Goal: Browse casually: Explore the website without a specific task or goal

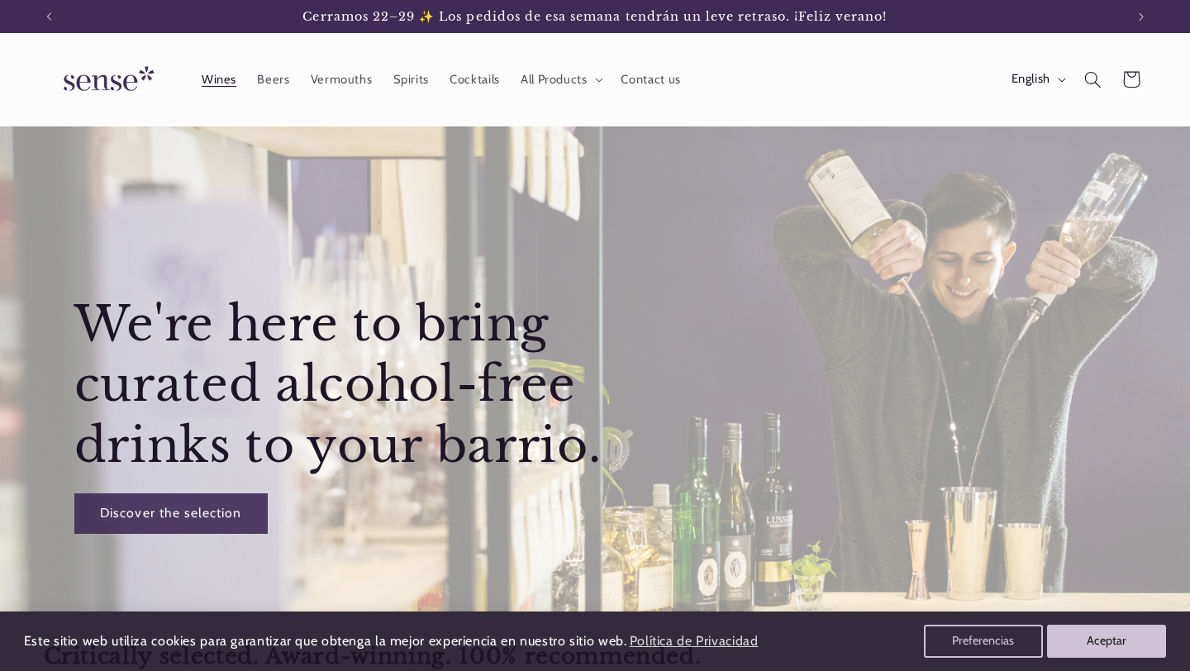
click at [213, 73] on span "Wines" at bounding box center [219, 80] width 35 height 16
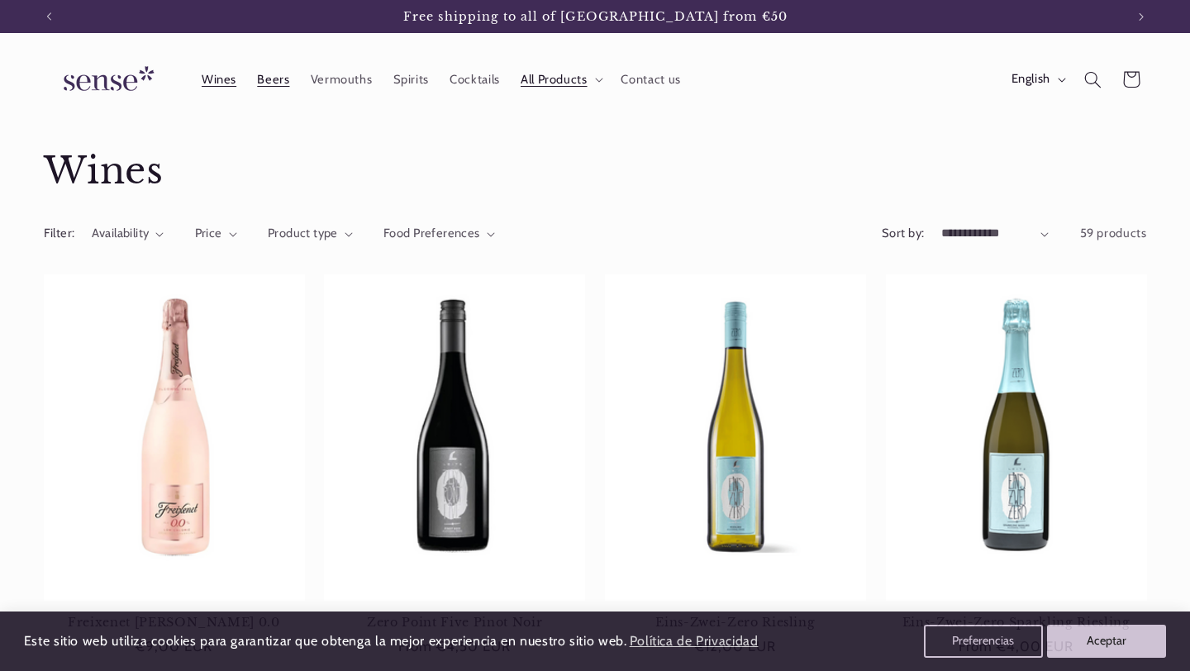
click at [283, 78] on span "Beers" at bounding box center [273, 80] width 32 height 16
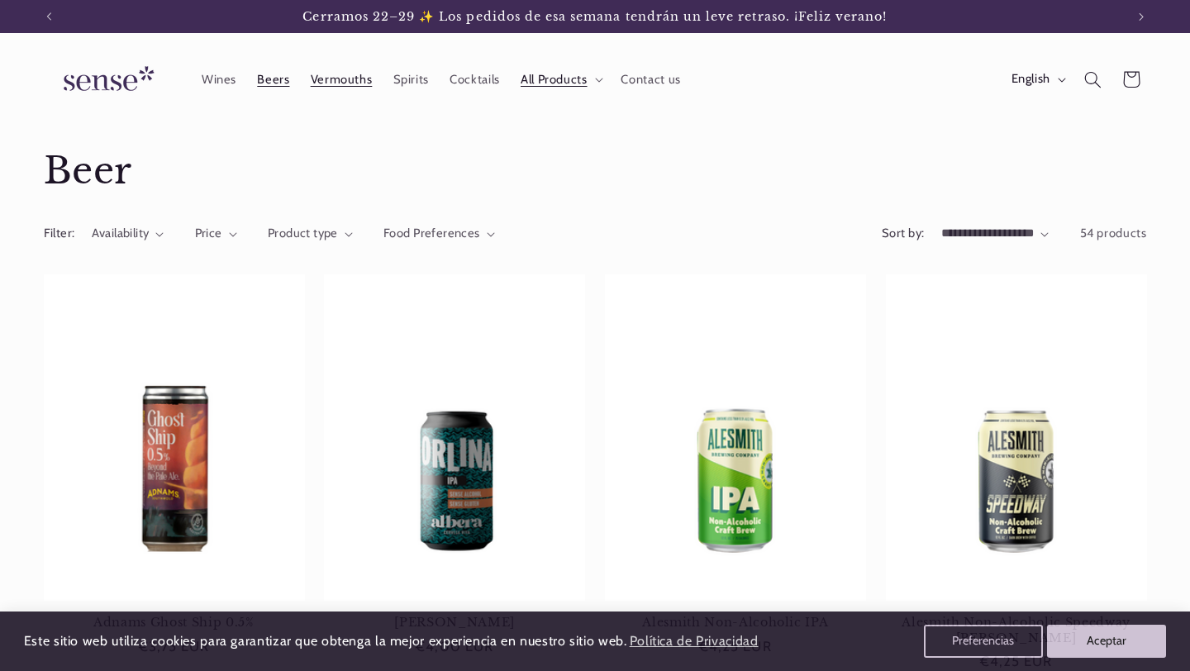
click at [354, 79] on span "Vermouths" at bounding box center [342, 80] width 62 height 16
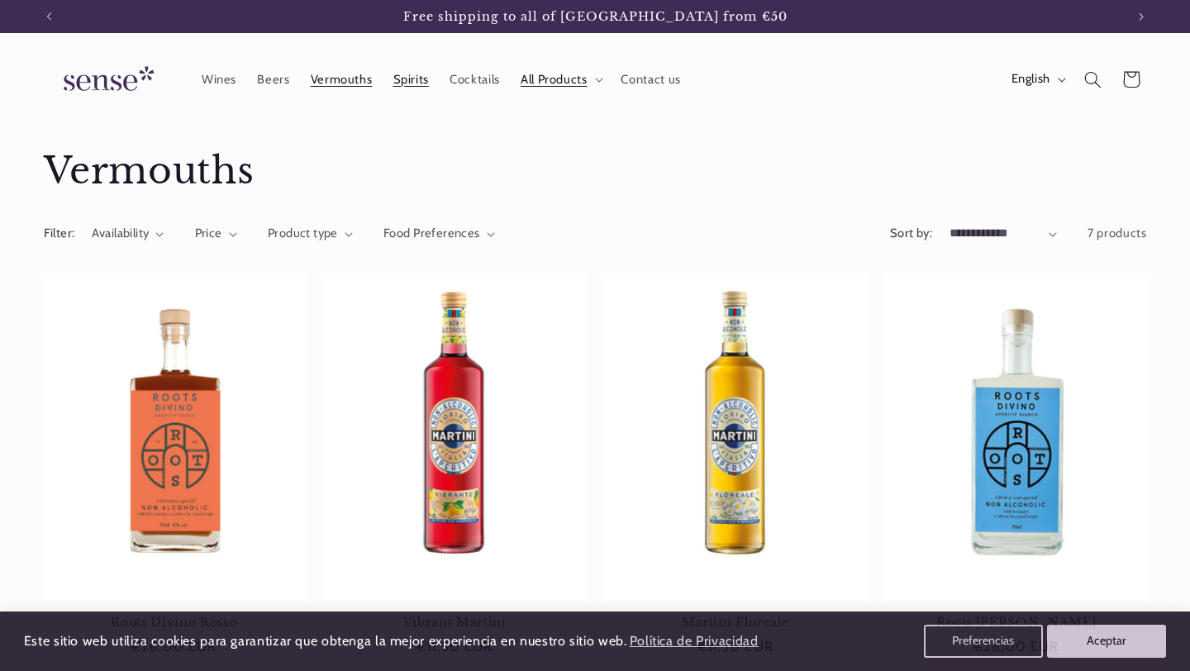
click at [408, 82] on span "Spirits" at bounding box center [411, 80] width 36 height 16
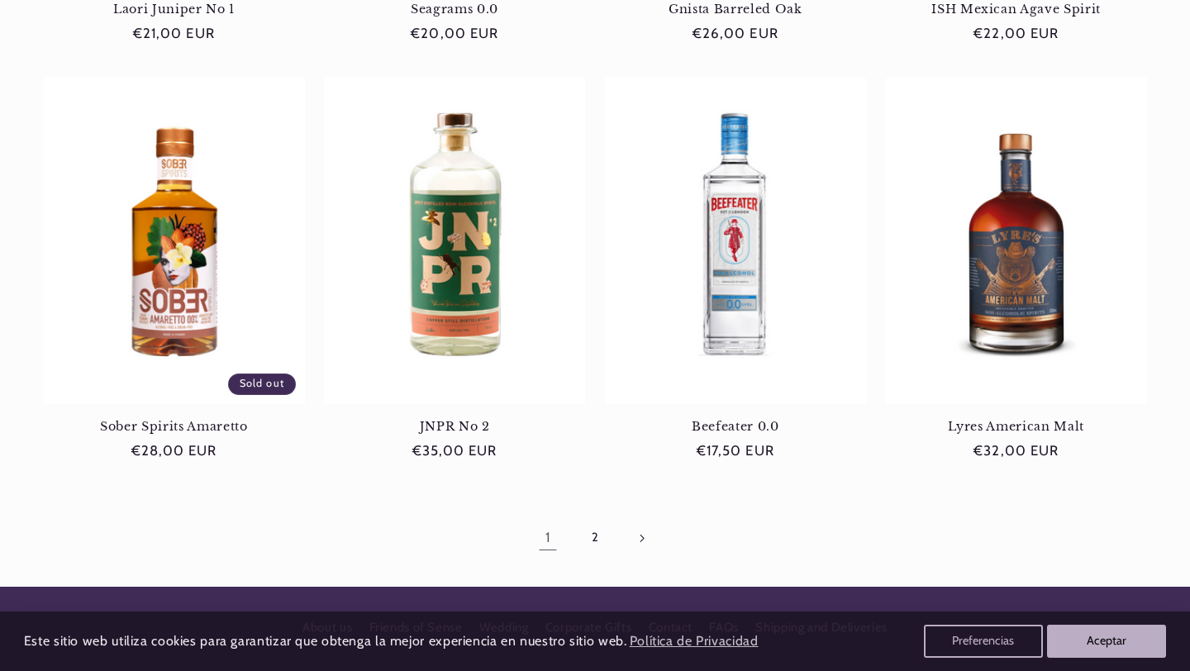
scroll to position [1625, 0]
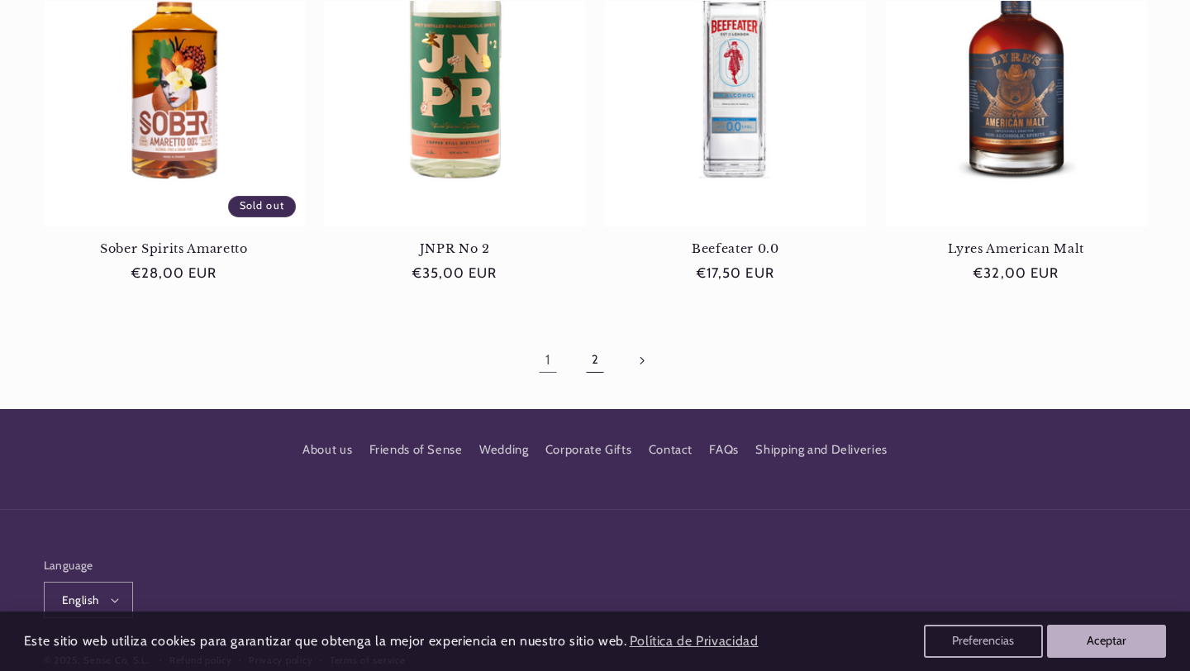
click at [601, 363] on link "2" at bounding box center [595, 360] width 38 height 38
